Goal: Task Accomplishment & Management: Use online tool/utility

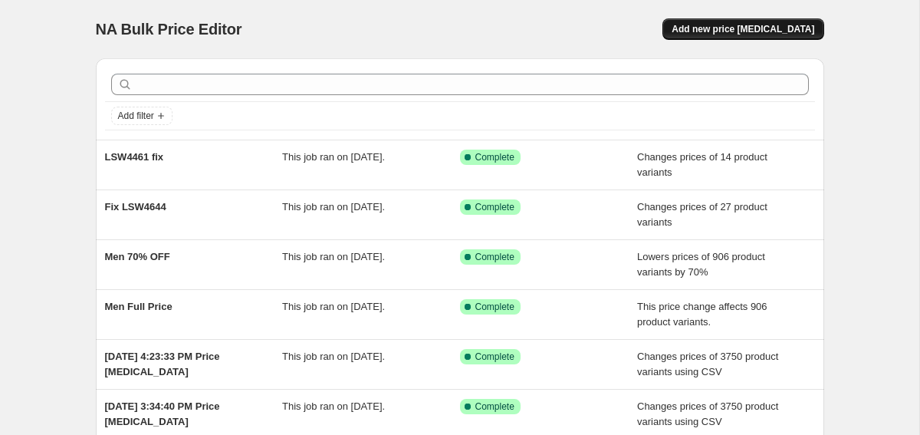
click at [731, 31] on span "Add new price [MEDICAL_DATA]" at bounding box center [743, 29] width 143 height 12
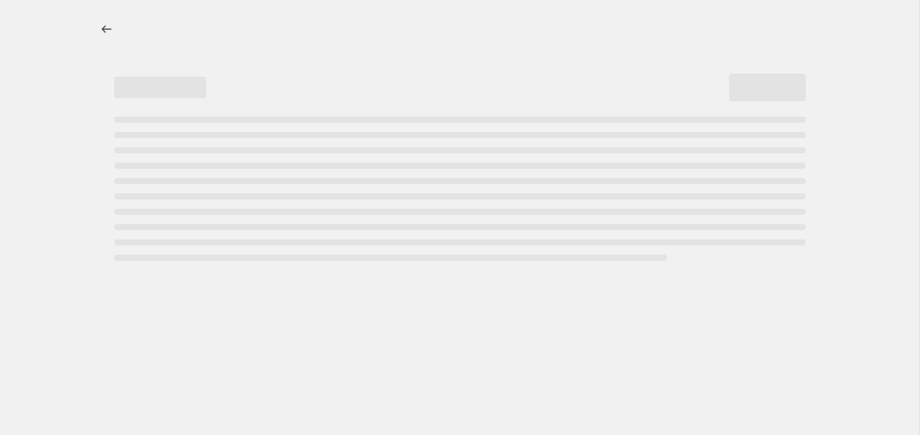
select select "percentage"
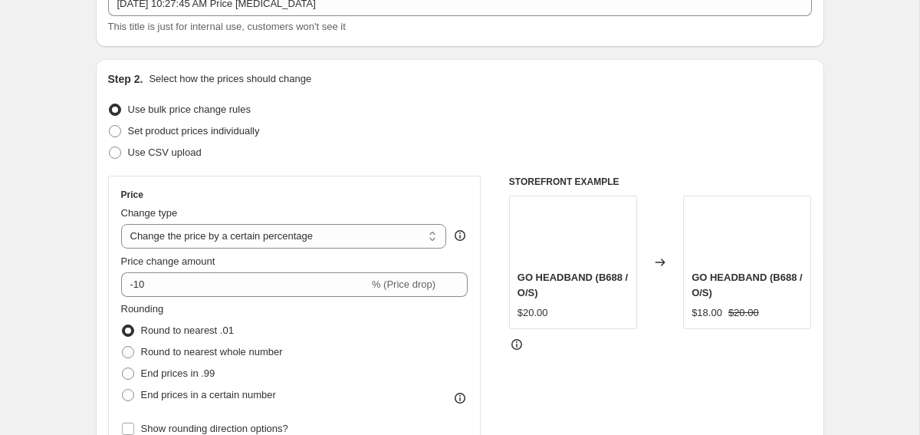
scroll to position [110, 0]
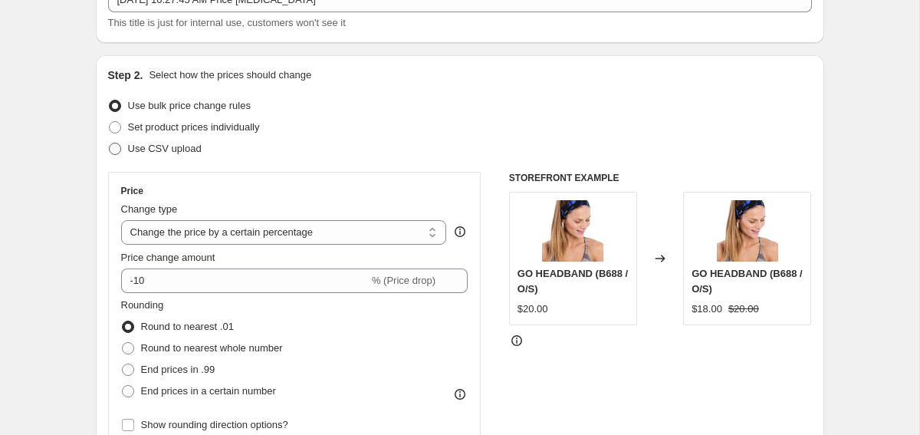
click at [183, 150] on span "Use CSV upload" at bounding box center [165, 149] width 74 height 12
click at [110, 143] on input "Use CSV upload" at bounding box center [109, 143] width 1 height 1
radio input "true"
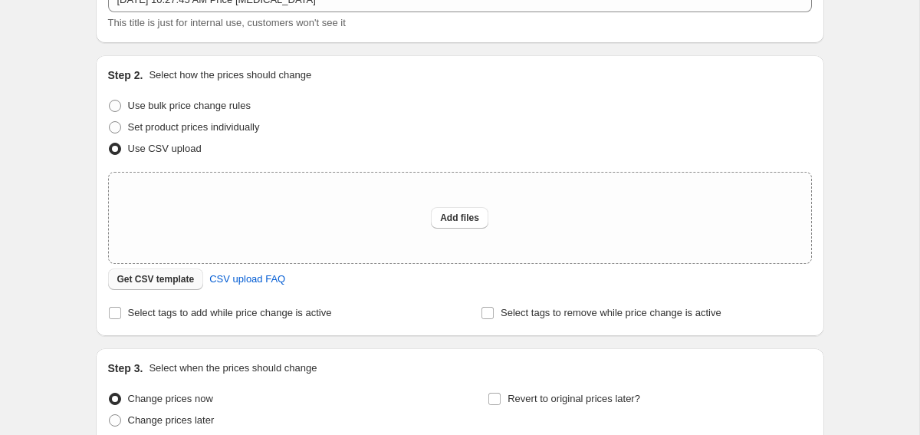
click at [178, 281] on span "Get CSV template" at bounding box center [155, 279] width 77 height 12
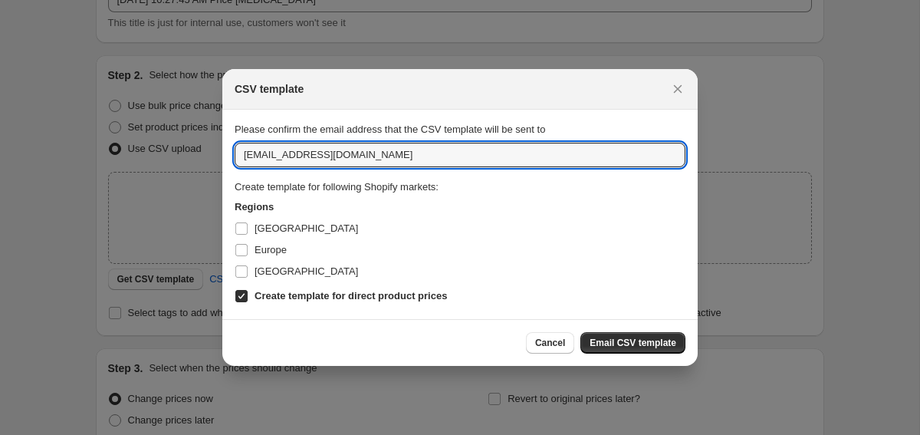
drag, startPoint x: 262, startPoint y: 156, endPoint x: 206, endPoint y: 154, distance: 56.0
type input "[PERSON_NAME][EMAIL_ADDRESS][PERSON_NAME][DOMAIN_NAME]"
click at [265, 222] on span "[GEOGRAPHIC_DATA]" at bounding box center [307, 228] width 104 height 12
click at [248, 222] on input "[GEOGRAPHIC_DATA]" at bounding box center [241, 228] width 12 height 12
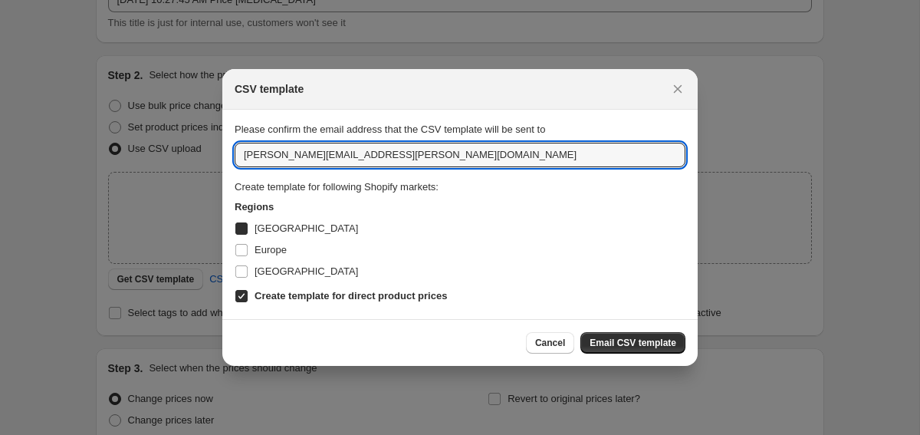
checkbox input "true"
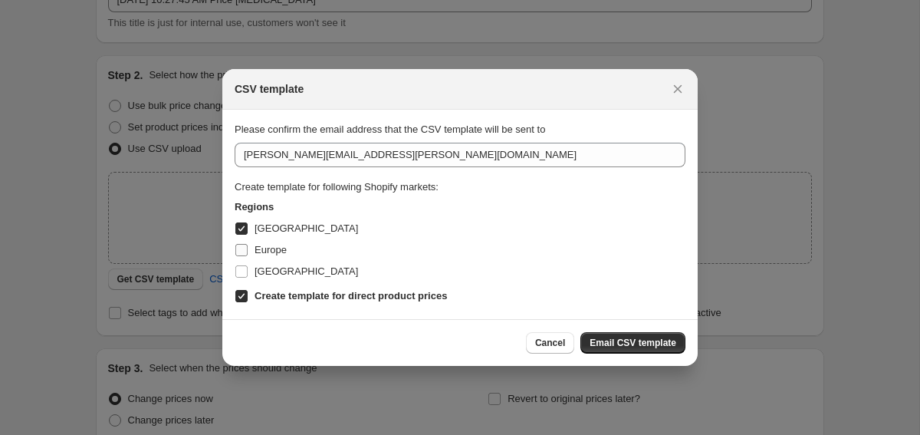
click at [265, 248] on span "Europe" at bounding box center [271, 250] width 32 height 12
click at [248, 248] on input "Europe" at bounding box center [241, 250] width 12 height 12
click at [265, 250] on span "Europe" at bounding box center [271, 250] width 32 height 12
click at [248, 250] on input "Europe" at bounding box center [241, 250] width 12 height 12
checkbox input "false"
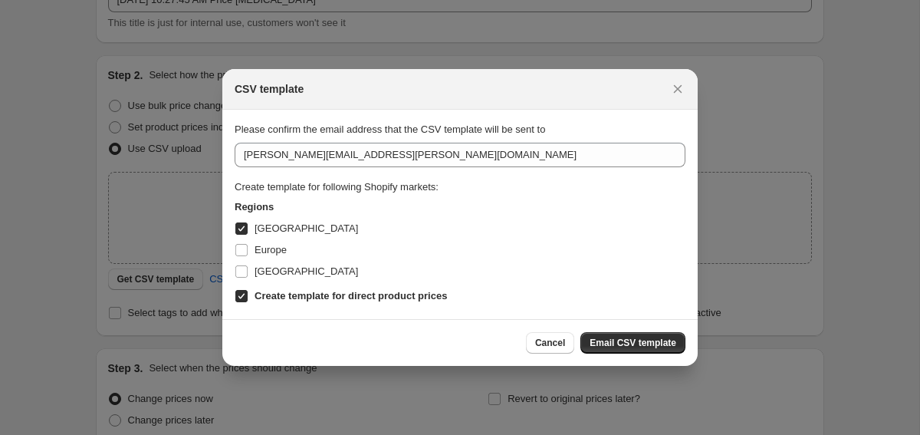
click at [266, 236] on label "[GEOGRAPHIC_DATA]" at bounding box center [296, 228] width 123 height 21
click at [248, 235] on input "[GEOGRAPHIC_DATA]" at bounding box center [241, 228] width 12 height 12
checkbox input "false"
click at [266, 250] on span "Europe" at bounding box center [271, 250] width 32 height 12
click at [248, 250] on input "Europe" at bounding box center [241, 250] width 12 height 12
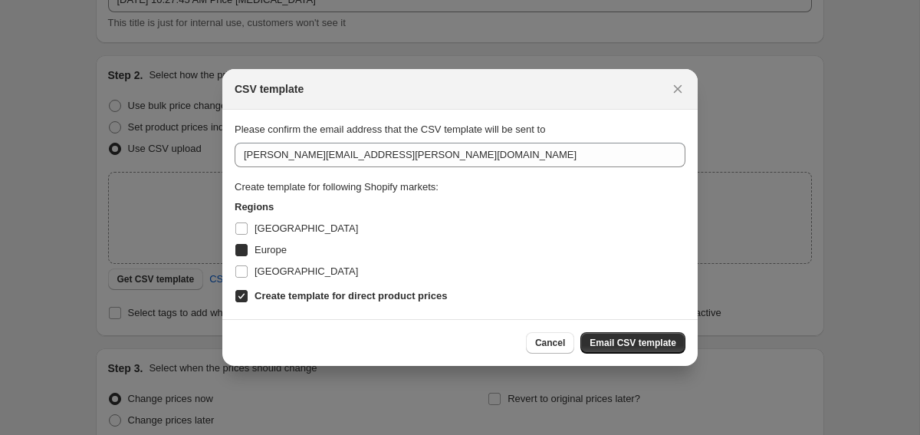
checkbox input "true"
click at [266, 236] on label "[GEOGRAPHIC_DATA]" at bounding box center [296, 228] width 123 height 21
click at [248, 235] on input "[GEOGRAPHIC_DATA]" at bounding box center [241, 228] width 12 height 12
checkbox input "true"
click at [267, 269] on span "[GEOGRAPHIC_DATA]" at bounding box center [307, 271] width 104 height 12
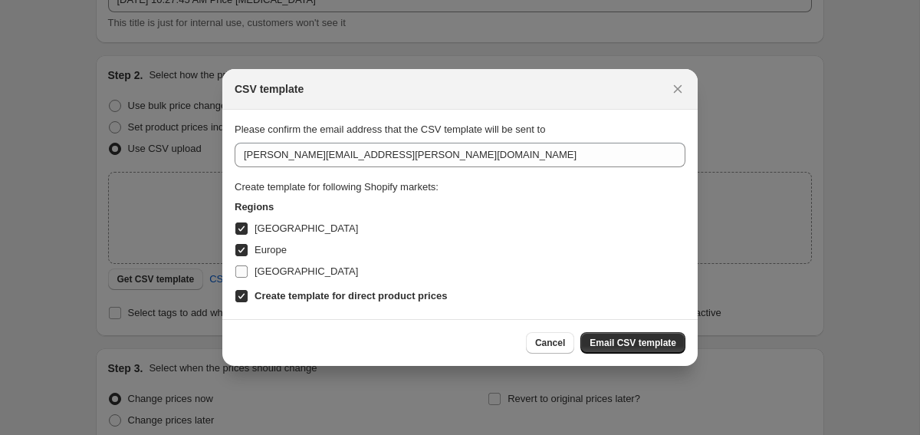
click at [248, 269] on input "[GEOGRAPHIC_DATA]" at bounding box center [241, 271] width 12 height 12
checkbox input "true"
click at [625, 342] on span "Email CSV template" at bounding box center [633, 343] width 87 height 12
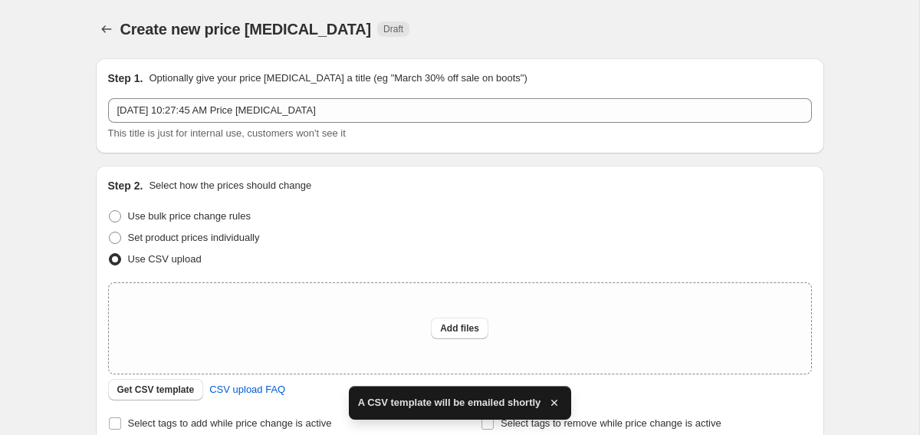
scroll to position [110, 0]
